Goal: Task Accomplishment & Management: Complete application form

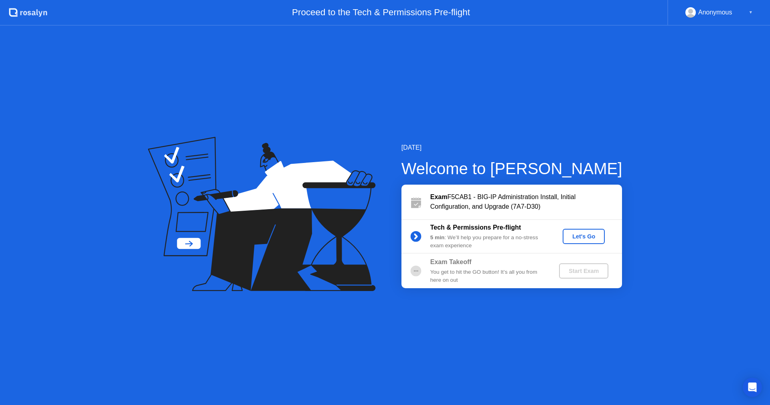
click at [581, 236] on div "Let's Go" at bounding box center [584, 236] width 36 height 6
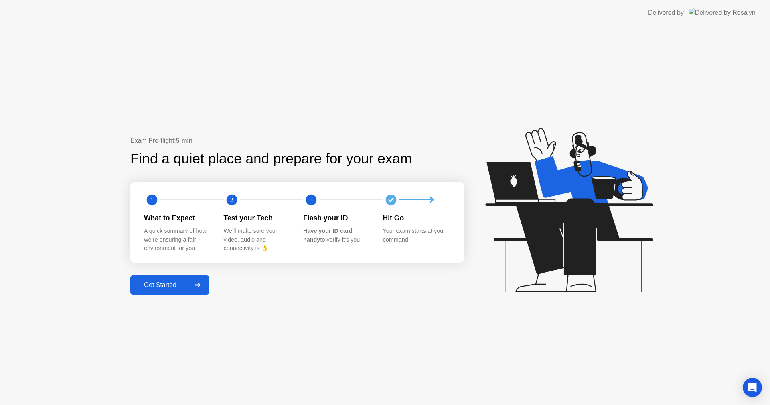
click at [158, 288] on div "Get Started" at bounding box center [160, 284] width 55 height 7
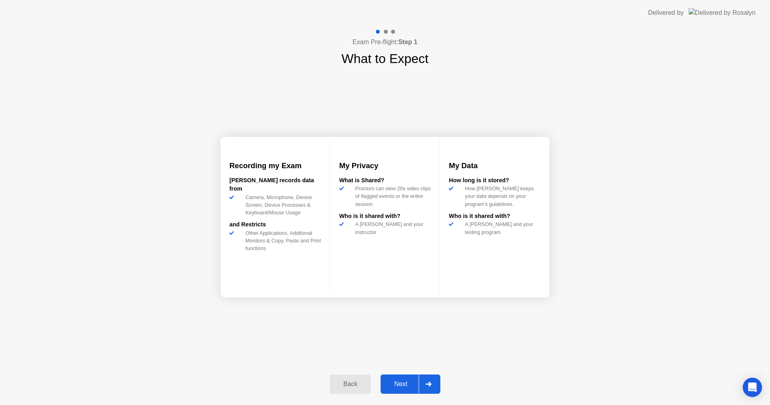
click at [401, 381] on div "Next" at bounding box center [401, 383] width 36 height 7
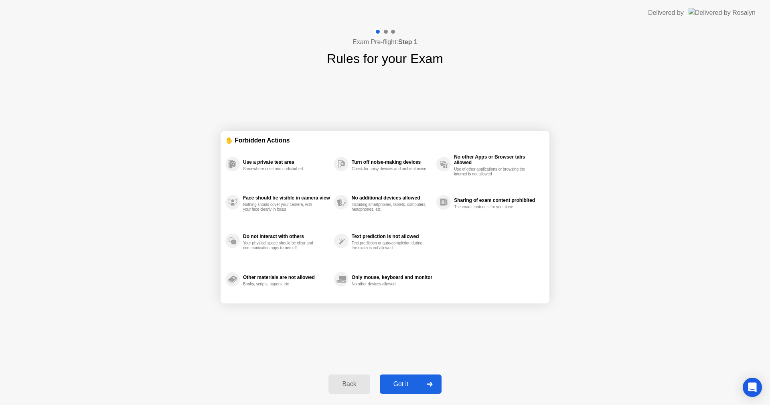
click at [401, 381] on div "Got it" at bounding box center [401, 383] width 38 height 7
select select "**********"
select select "*******"
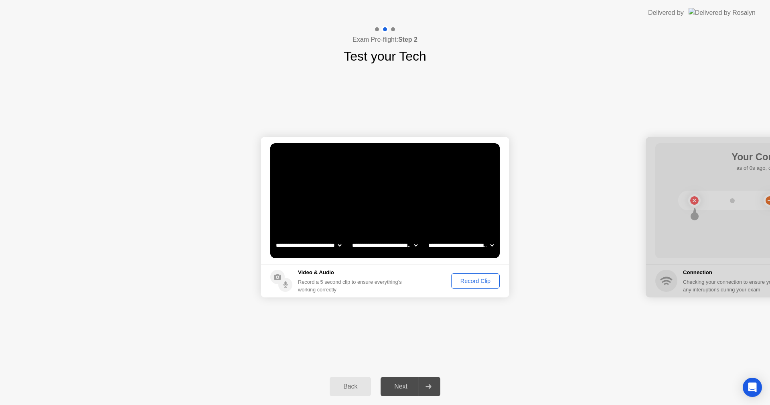
click at [467, 284] on div "Record Clip" at bounding box center [475, 281] width 43 height 6
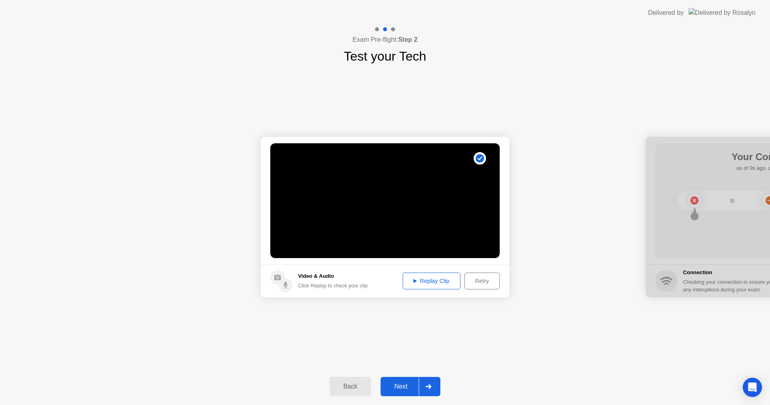
click at [404, 383] on div "Next" at bounding box center [401, 386] width 36 height 7
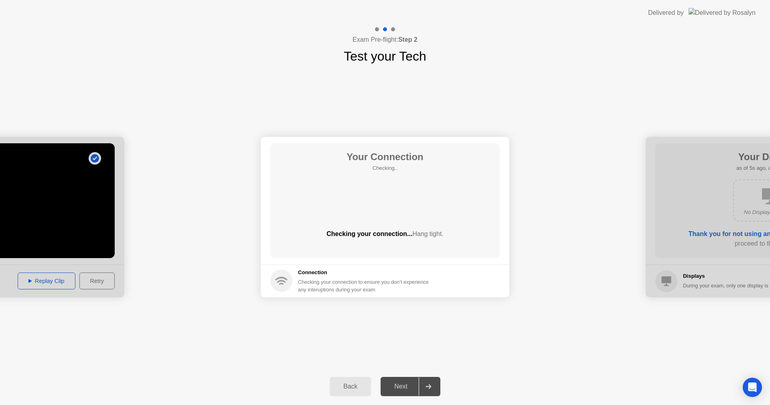
click at [360, 234] on div "Checking your connection... Hang tight." at bounding box center [384, 234] width 229 height 10
click at [421, 233] on span "Hang tight." at bounding box center [427, 233] width 31 height 7
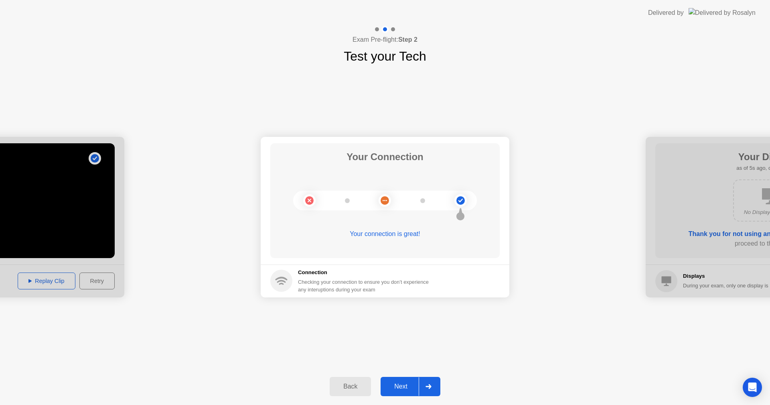
click at [403, 384] on div "Next" at bounding box center [401, 386] width 36 height 7
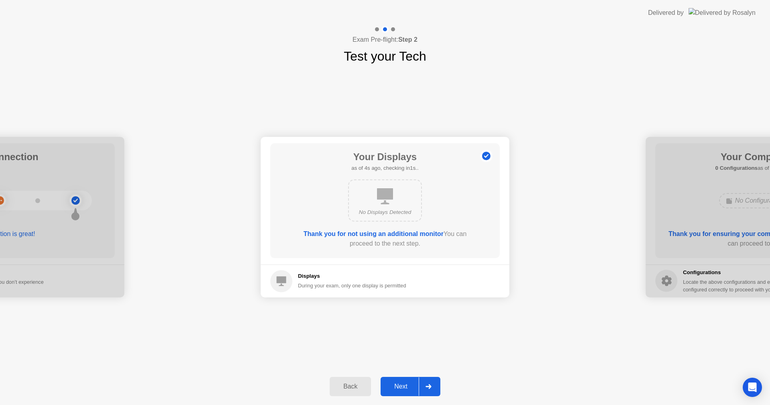
drag, startPoint x: 379, startPoint y: 219, endPoint x: 396, endPoint y: 382, distance: 164.5
click at [396, 382] on div "**********" at bounding box center [385, 215] width 770 height 379
click at [396, 383] on div "Next" at bounding box center [401, 386] width 36 height 7
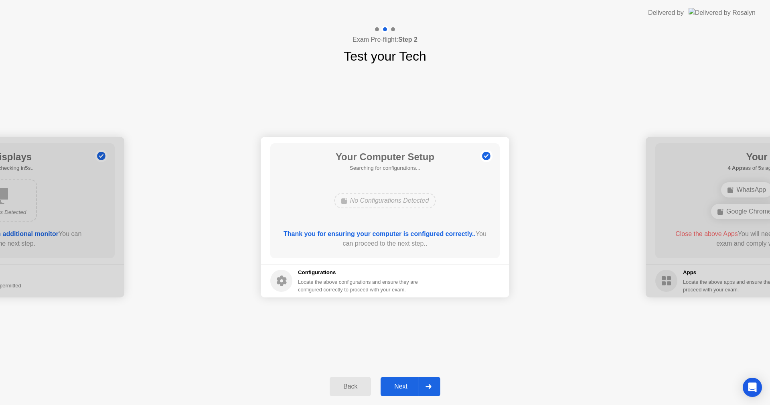
click at [374, 201] on div "No Configurations Detected" at bounding box center [385, 200] width 102 height 15
click at [405, 387] on div "Next" at bounding box center [401, 386] width 36 height 7
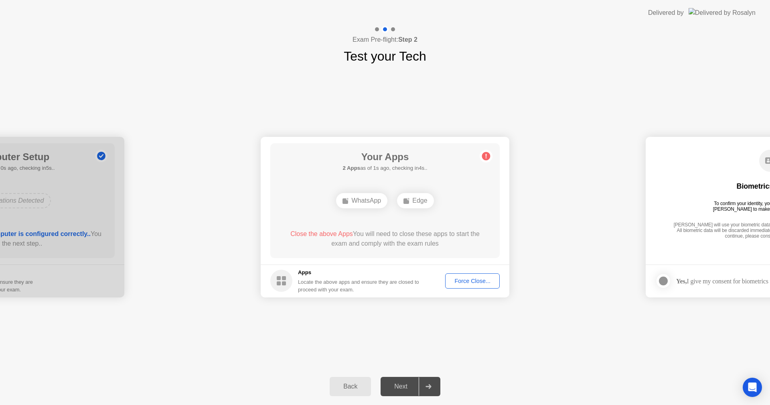
click at [402, 383] on div "Next" at bounding box center [401, 386] width 36 height 7
click at [462, 286] on button "Force Close..." at bounding box center [472, 280] width 55 height 15
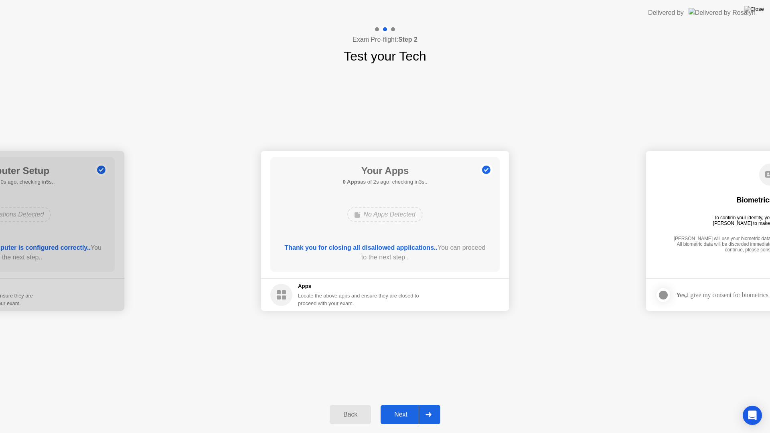
click at [400, 404] on div "Next" at bounding box center [401, 414] width 36 height 7
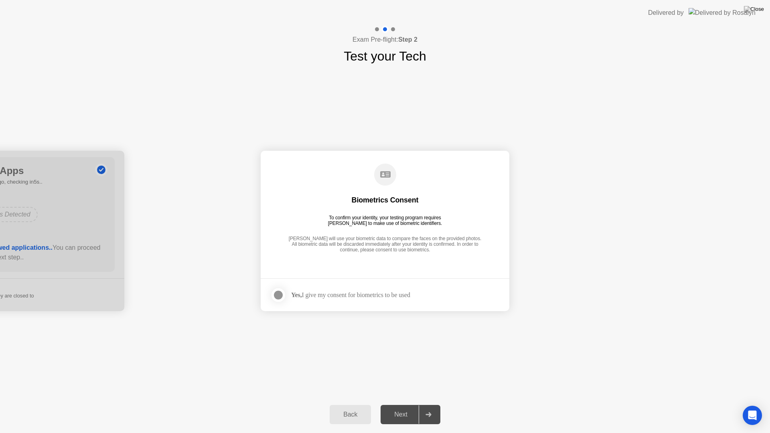
click at [276, 296] on div at bounding box center [279, 295] width 10 height 10
click at [405, 404] on div "Next" at bounding box center [401, 414] width 36 height 7
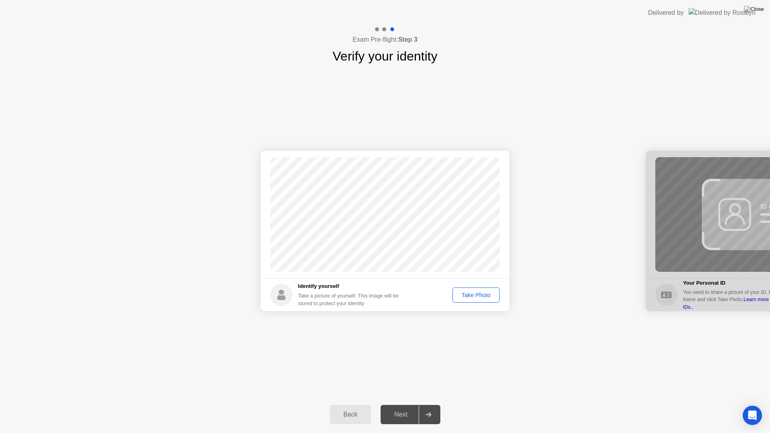
click at [469, 294] on div "Take Photo" at bounding box center [476, 295] width 42 height 6
click at [396, 404] on div "Next" at bounding box center [401, 414] width 36 height 7
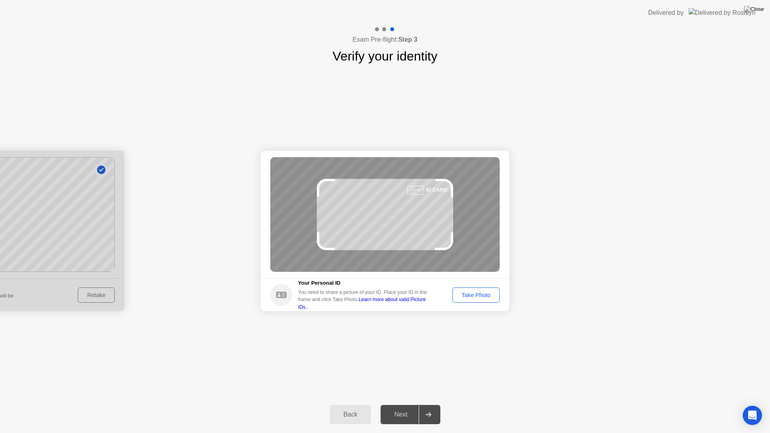
click at [463, 296] on div "Take Photo" at bounding box center [476, 295] width 42 height 6
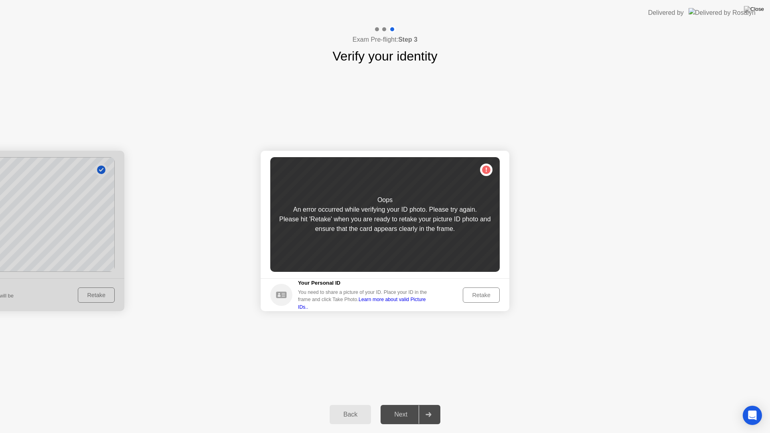
click at [485, 295] on div "Retake" at bounding box center [481, 295] width 31 height 6
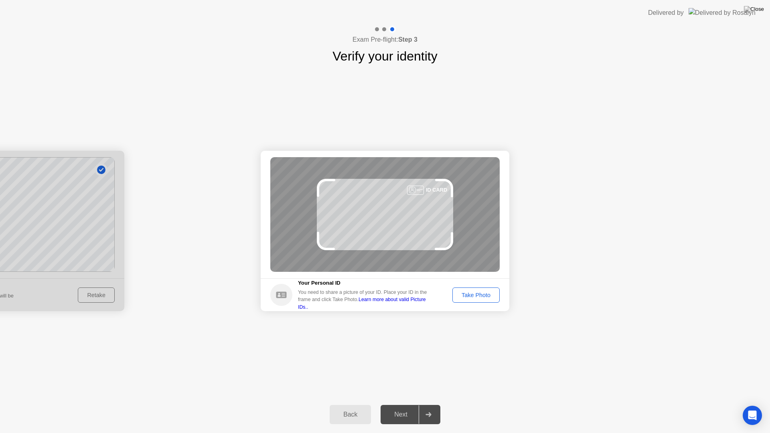
click at [485, 295] on div "Take Photo" at bounding box center [476, 295] width 42 height 6
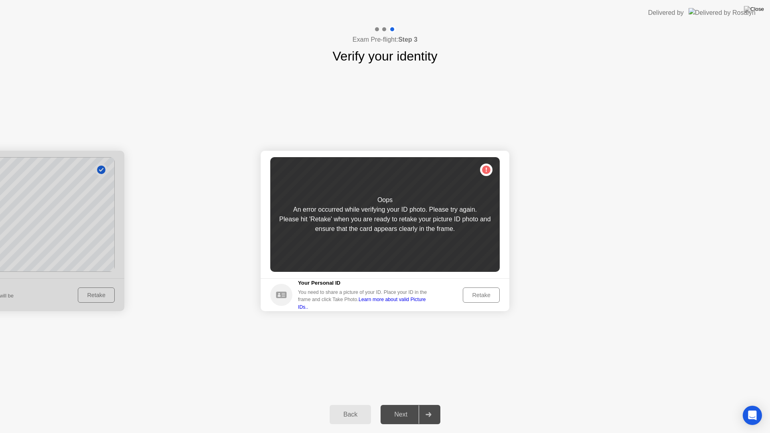
click at [485, 295] on div "Retake" at bounding box center [481, 295] width 31 height 6
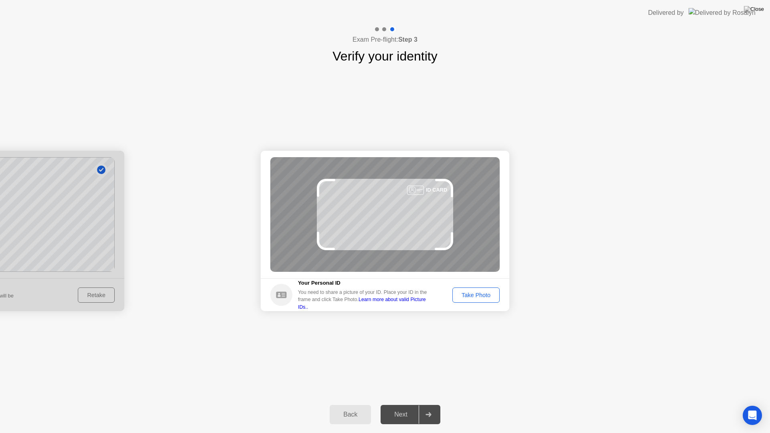
click at [485, 295] on div "Take Photo" at bounding box center [476, 295] width 42 height 6
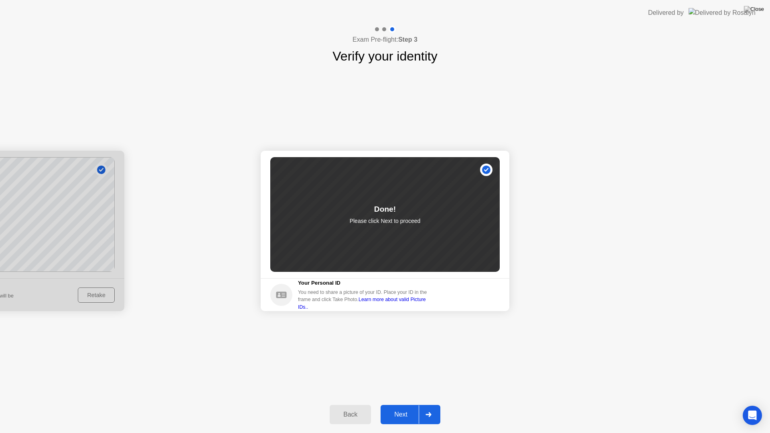
click at [403, 404] on div "Next" at bounding box center [401, 414] width 36 height 7
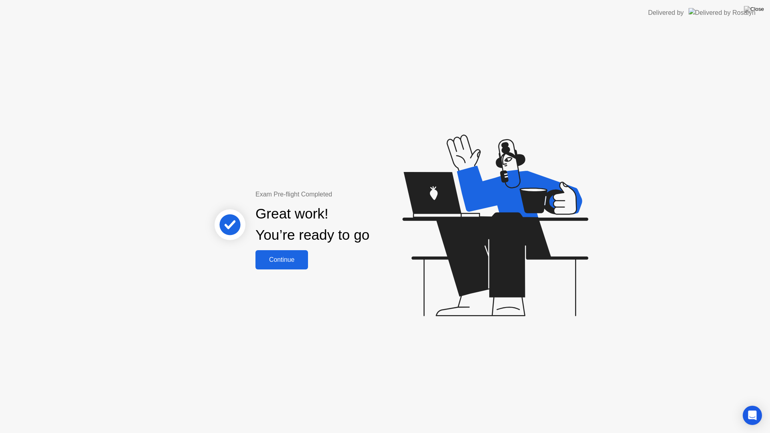
click at [298, 265] on button "Continue" at bounding box center [282, 259] width 53 height 19
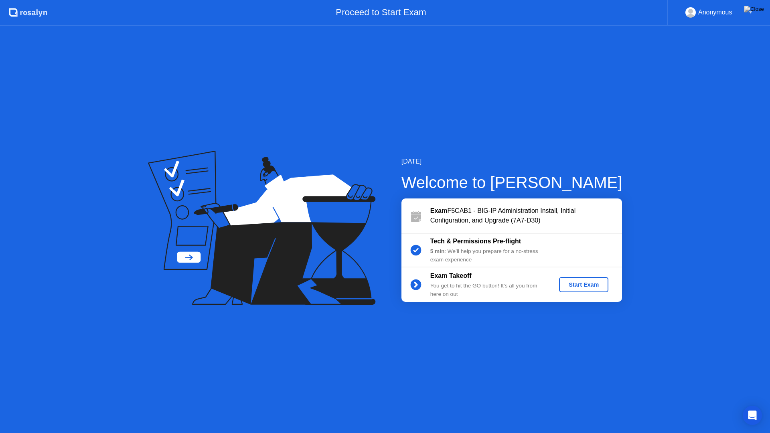
click at [576, 285] on div "Start Exam" at bounding box center [583, 285] width 43 height 6
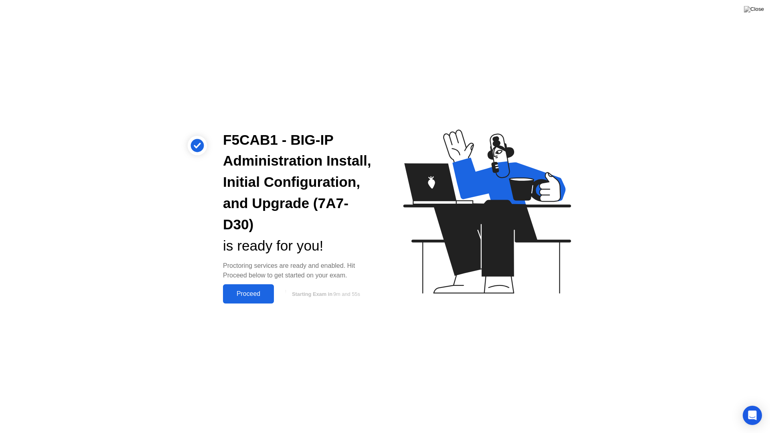
click at [250, 296] on div "Proceed" at bounding box center [248, 293] width 46 height 7
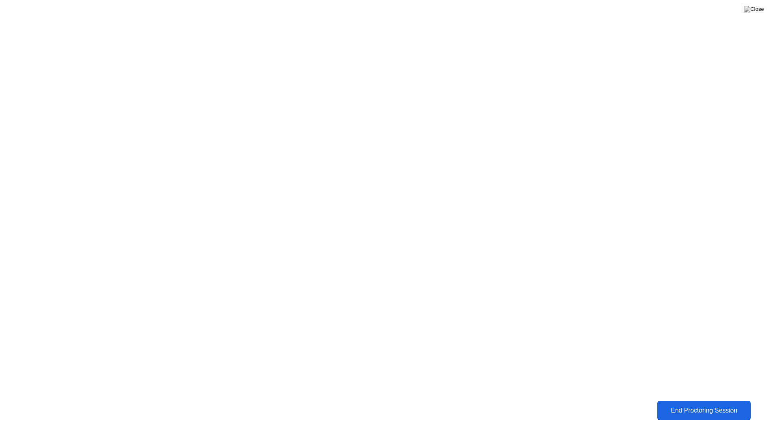
click at [701, 404] on div "End Proctoring Session" at bounding box center [704, 410] width 90 height 7
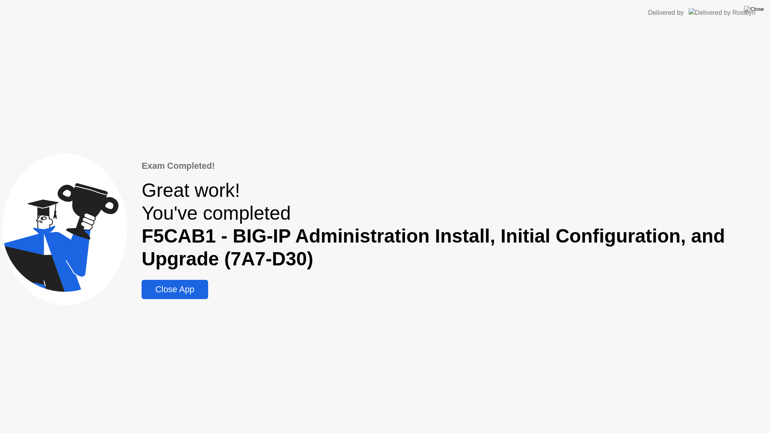
click at [193, 288] on div "Close App" at bounding box center [174, 290] width 61 height 10
